Goal: Task Accomplishment & Management: Manage account settings

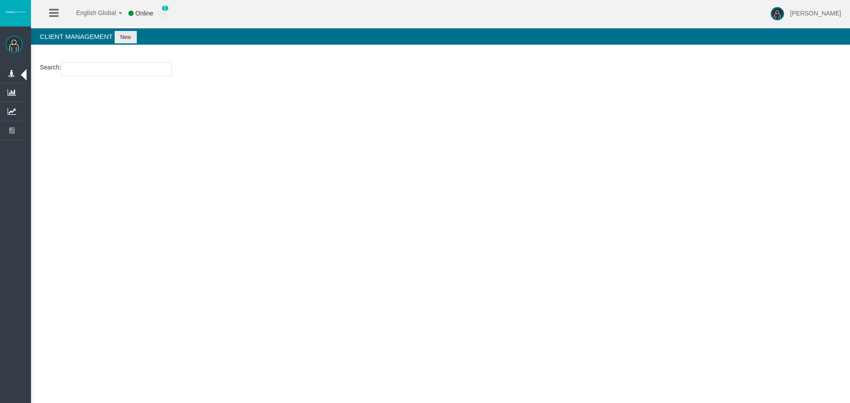
click at [362, 156] on div "English Global 简体中文 English Global 日本語 한국어 Online 0 [PERSON_NAME] Help Log Out …" at bounding box center [425, 201] width 850 height 403
click at [410, 161] on div "English Global 简体中文 English Global 日本語 한국어 Online 0 [PERSON_NAME] Help Log Out …" at bounding box center [425, 201] width 850 height 403
drag, startPoint x: 96, startPoint y: 227, endPoint x: 162, endPoint y: 13, distance: 223.7
click at [0, 0] on link "Commisions By Client" at bounding box center [0, 0] width 0 height 0
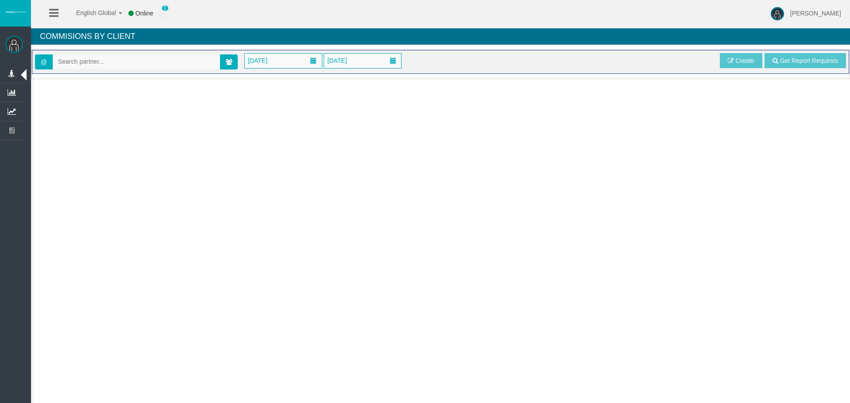
click at [150, 67] on input "text" at bounding box center [136, 62] width 166 height 14
paste input "IB3zaw1"
click at [73, 75] on span "[36492] [PERSON_NAME]" at bounding box center [94, 76] width 73 height 7
type input "[EMAIL_ADDRESS][DOMAIN_NAME]"
click at [292, 55] on span "[DATE]" at bounding box center [283, 61] width 77 height 15
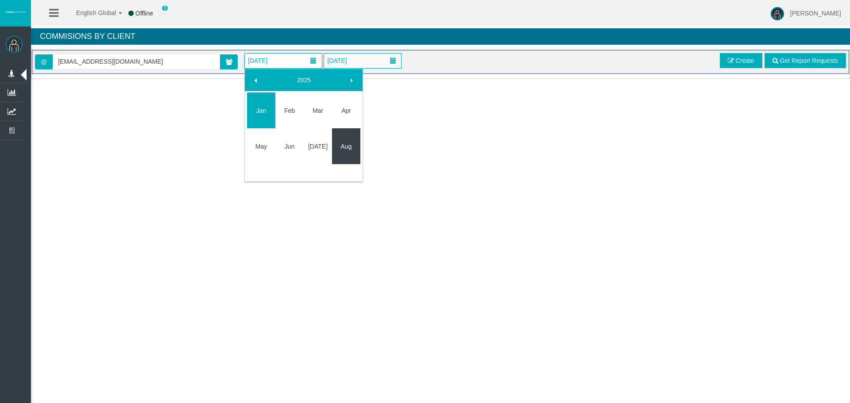
drag, startPoint x: 349, startPoint y: 145, endPoint x: 337, endPoint y: 55, distance: 91.1
click at [349, 145] on link "Aug" at bounding box center [346, 147] width 28 height 16
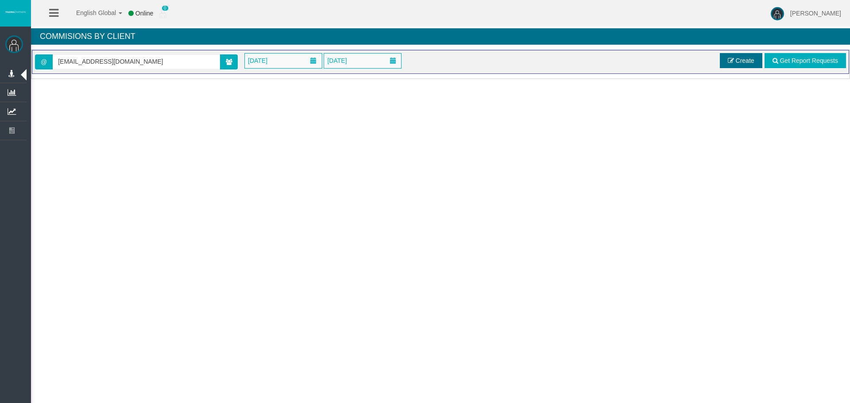
click at [747, 65] on link "Create" at bounding box center [741, 60] width 42 height 15
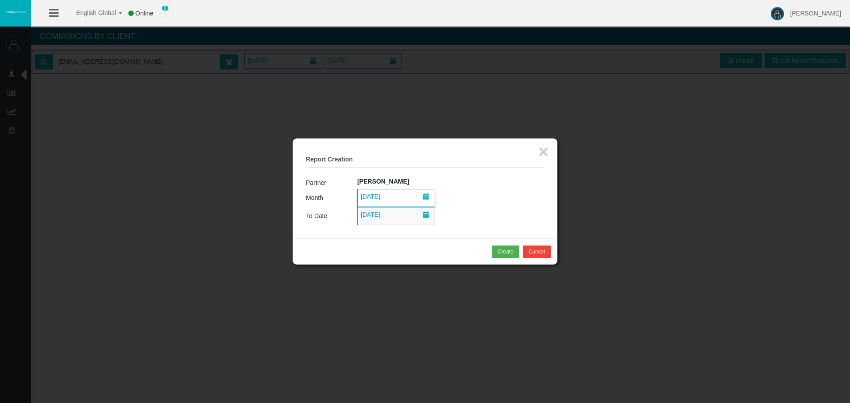
click at [430, 203] on span at bounding box center [426, 198] width 16 height 16
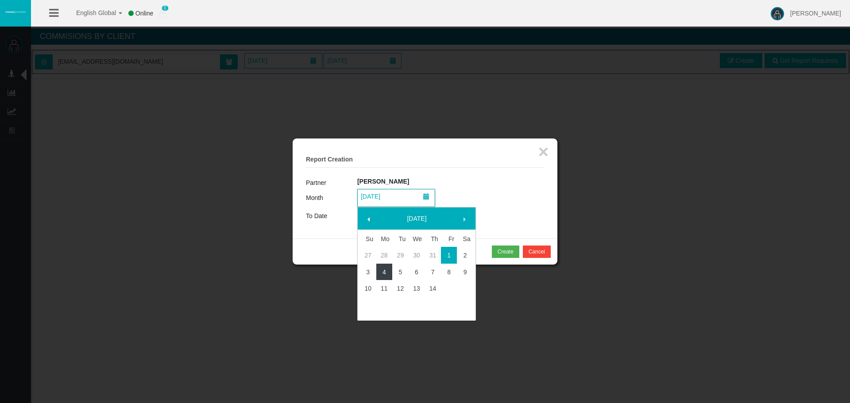
click at [384, 273] on link "4" at bounding box center [384, 272] width 16 height 16
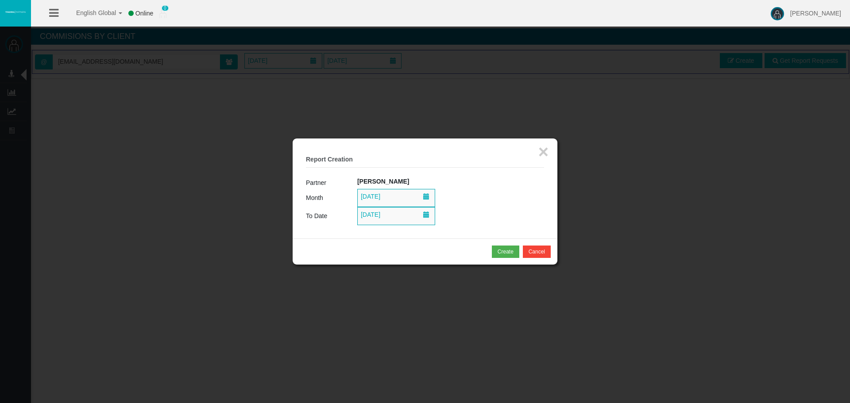
click at [389, 231] on div "× Report Creation Partner [PERSON_NAME] Month [DATE] To Date [DATE]" at bounding box center [425, 189] width 265 height 100
click at [383, 219] on span "[DATE]" at bounding box center [370, 214] width 25 height 12
click at [494, 253] on button "Create" at bounding box center [505, 252] width 27 height 12
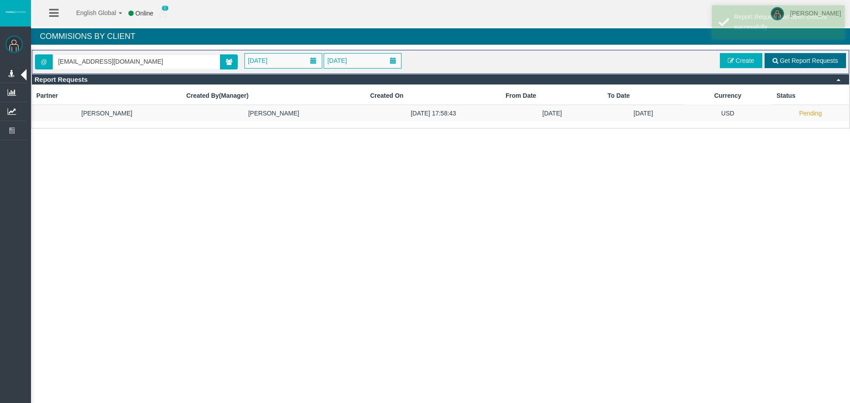
click at [814, 57] on span "Get Report Requests" at bounding box center [808, 60] width 58 height 7
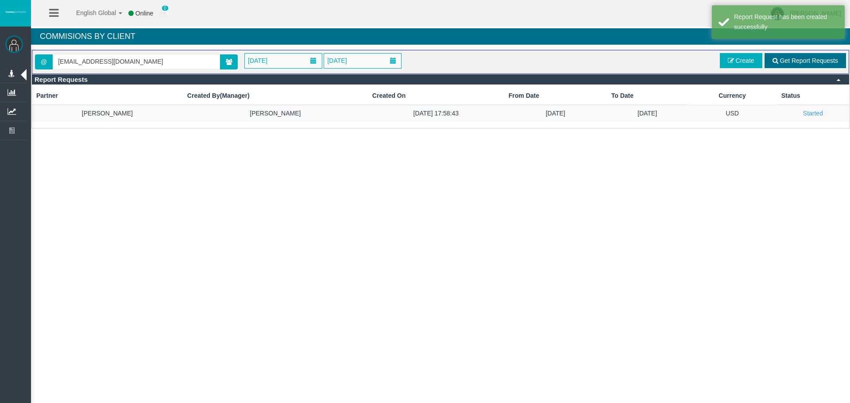
click at [808, 62] on span "Get Report Requests" at bounding box center [808, 60] width 58 height 7
click at [781, 115] on td "Started" at bounding box center [813, 113] width 72 height 16
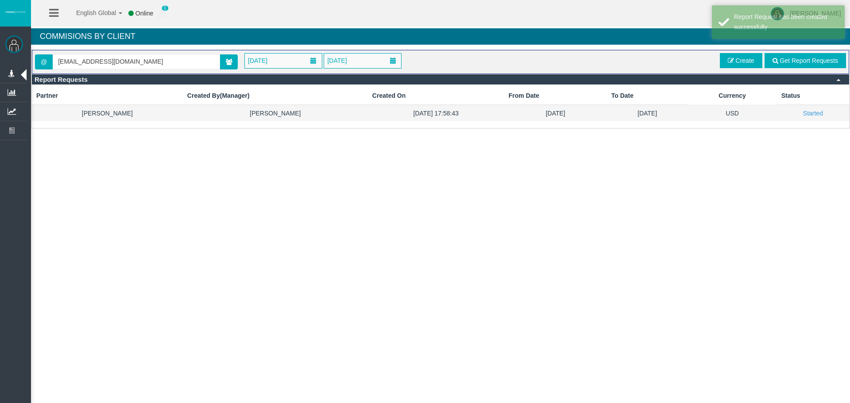
click at [779, 111] on td "Started" at bounding box center [813, 113] width 72 height 16
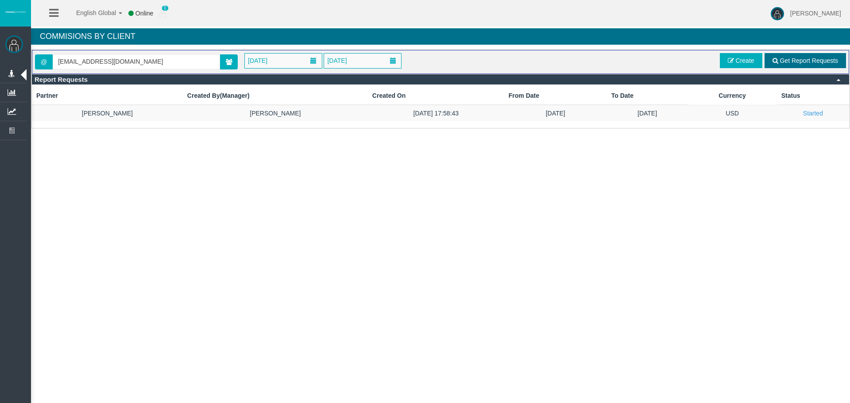
click at [801, 46] on div "Commisions By Client" at bounding box center [440, 38] width 819 height 21
click at [802, 58] on span "Get Report Requests" at bounding box center [808, 60] width 58 height 7
click at [558, 221] on div "English Global 简体中文 English Global 日本語 한국어 Online 0 [PERSON_NAME] Help Log Out …" at bounding box center [425, 201] width 850 height 403
click at [785, 58] on span "Get Report Requests" at bounding box center [808, 60] width 58 height 7
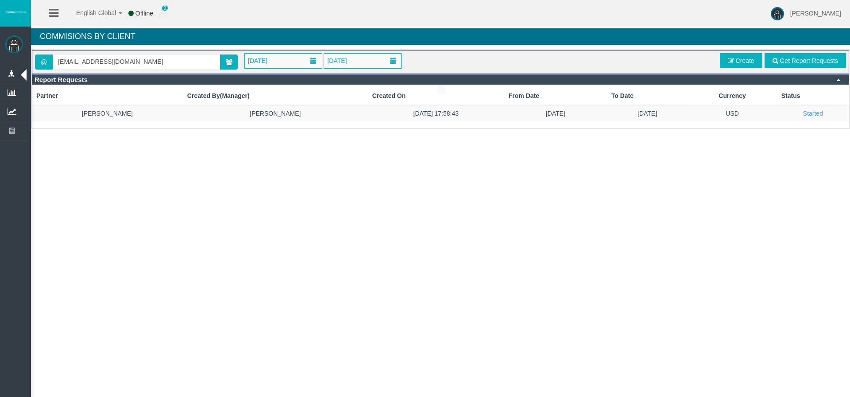
drag, startPoint x: 785, startPoint y: 57, endPoint x: 771, endPoint y: 52, distance: 15.0
click at [785, 57] on div at bounding box center [441, 90] width 819 height 80
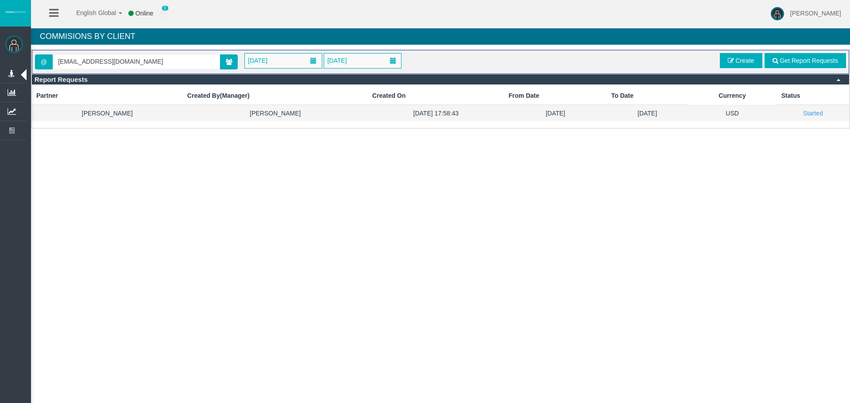
click at [744, 108] on td "USD" at bounding box center [731, 113] width 89 height 16
drag, startPoint x: 744, startPoint y: 109, endPoint x: 707, endPoint y: 49, distance: 70.7
click at [743, 107] on td "USD" at bounding box center [731, 113] width 89 height 16
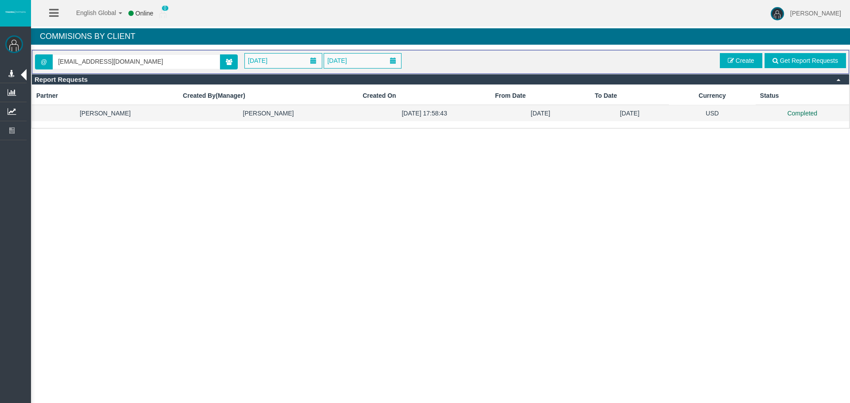
click at [797, 107] on td "Completed" at bounding box center [801, 113] width 93 height 16
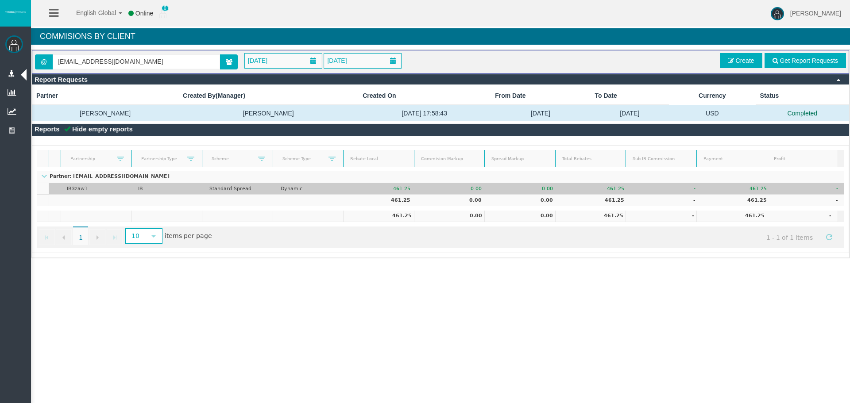
click at [722, 191] on td "461.25" at bounding box center [736, 189] width 71 height 12
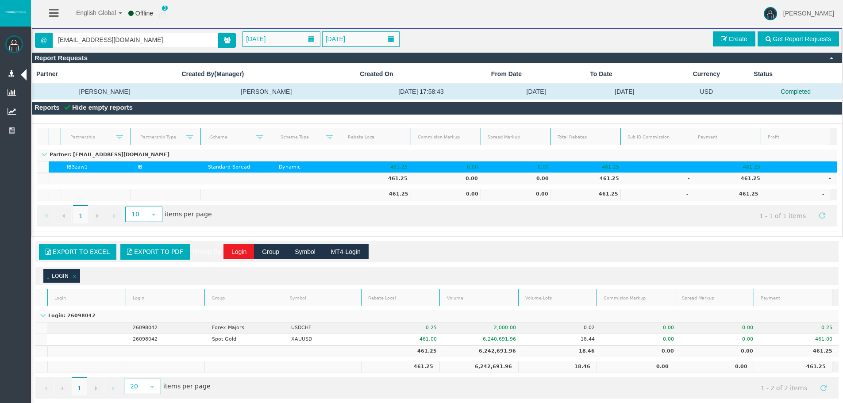
scroll to position [33, 0]
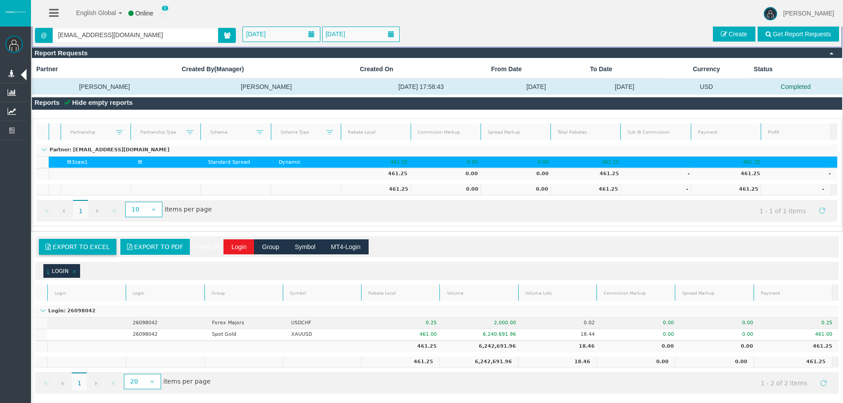
drag, startPoint x: 104, startPoint y: 244, endPoint x: 169, endPoint y: 203, distance: 77.2
click at [104, 244] on span "Export to Excel" at bounding box center [81, 246] width 57 height 7
drag, startPoint x: 807, startPoint y: 345, endPoint x: 828, endPoint y: 348, distance: 21.0
click at [828, 348] on td "461.25" at bounding box center [798, 347] width 79 height 12
copy td "461.25"
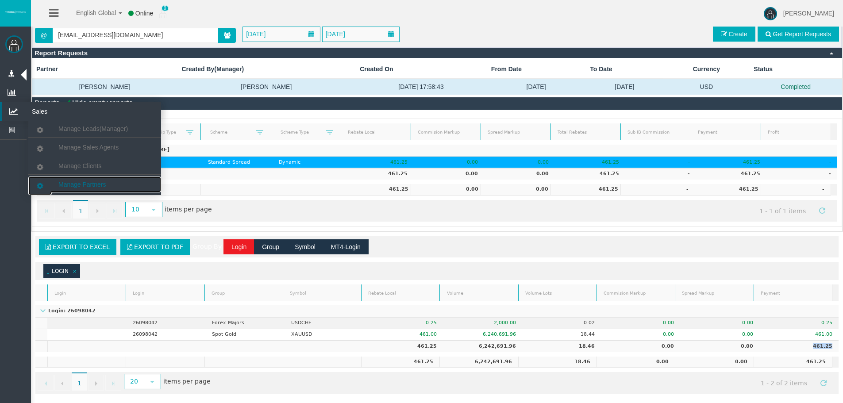
click at [94, 185] on span "Manage Partners" at bounding box center [81, 184] width 47 height 7
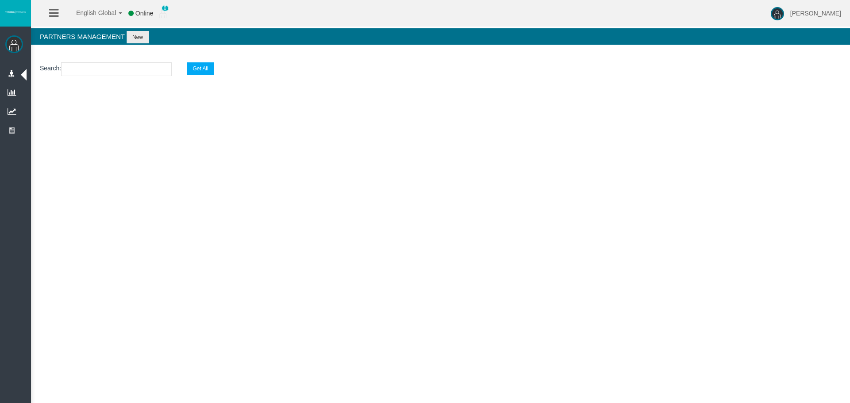
click at [110, 75] on input "text" at bounding box center [116, 69] width 111 height 14
paste input "IB3zaw1"
type input "IB3zaw1"
select select "25"
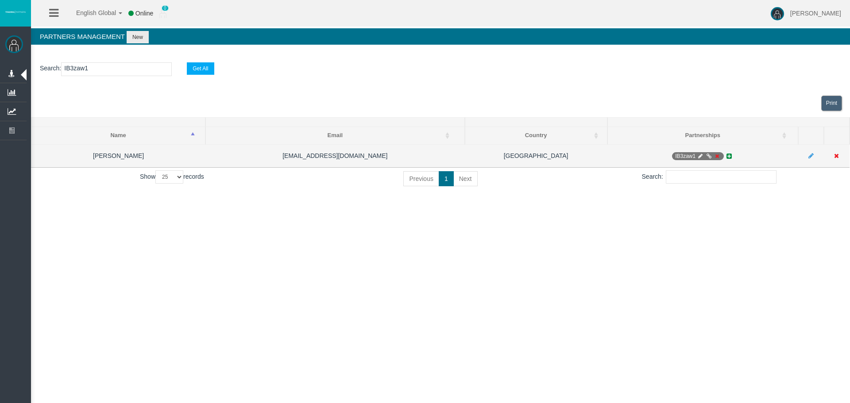
type input "IB3zaw1"
click at [698, 156] on icon at bounding box center [700, 156] width 7 height 5
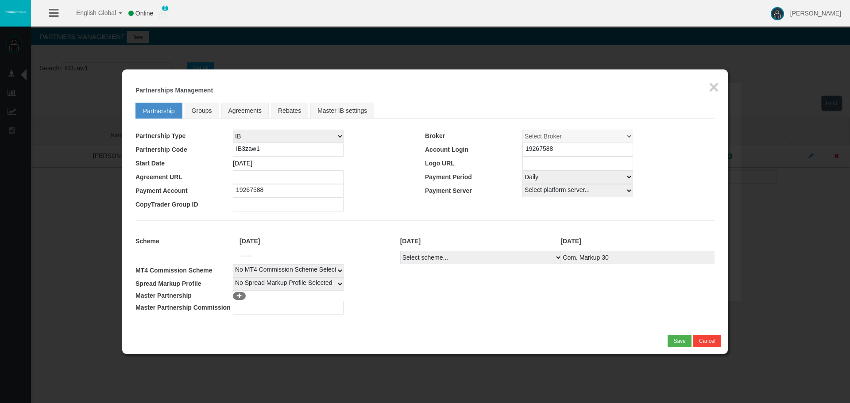
click at [563, 176] on div at bounding box center [437, 192] width 605 height 218
click at [557, 181] on select "Select Payment Period... None Daily Weekly Mid-Month Monthly" at bounding box center [577, 176] width 111 height 13
select select "0"
click at [522, 170] on select "Select Payment Period... None Daily Weekly Mid-Month Monthly" at bounding box center [577, 176] width 111 height 13
click at [668, 338] on button "Save" at bounding box center [678, 341] width 23 height 12
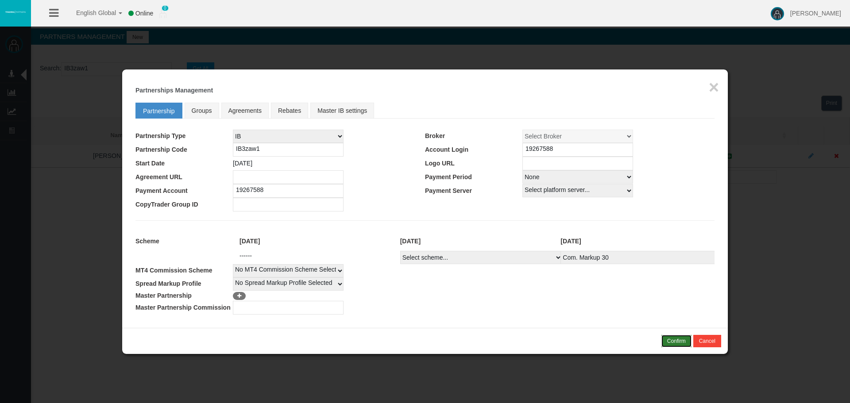
click at [668, 342] on div "Confirm" at bounding box center [676, 341] width 19 height 8
